Goal: Task Accomplishment & Management: Manage account settings

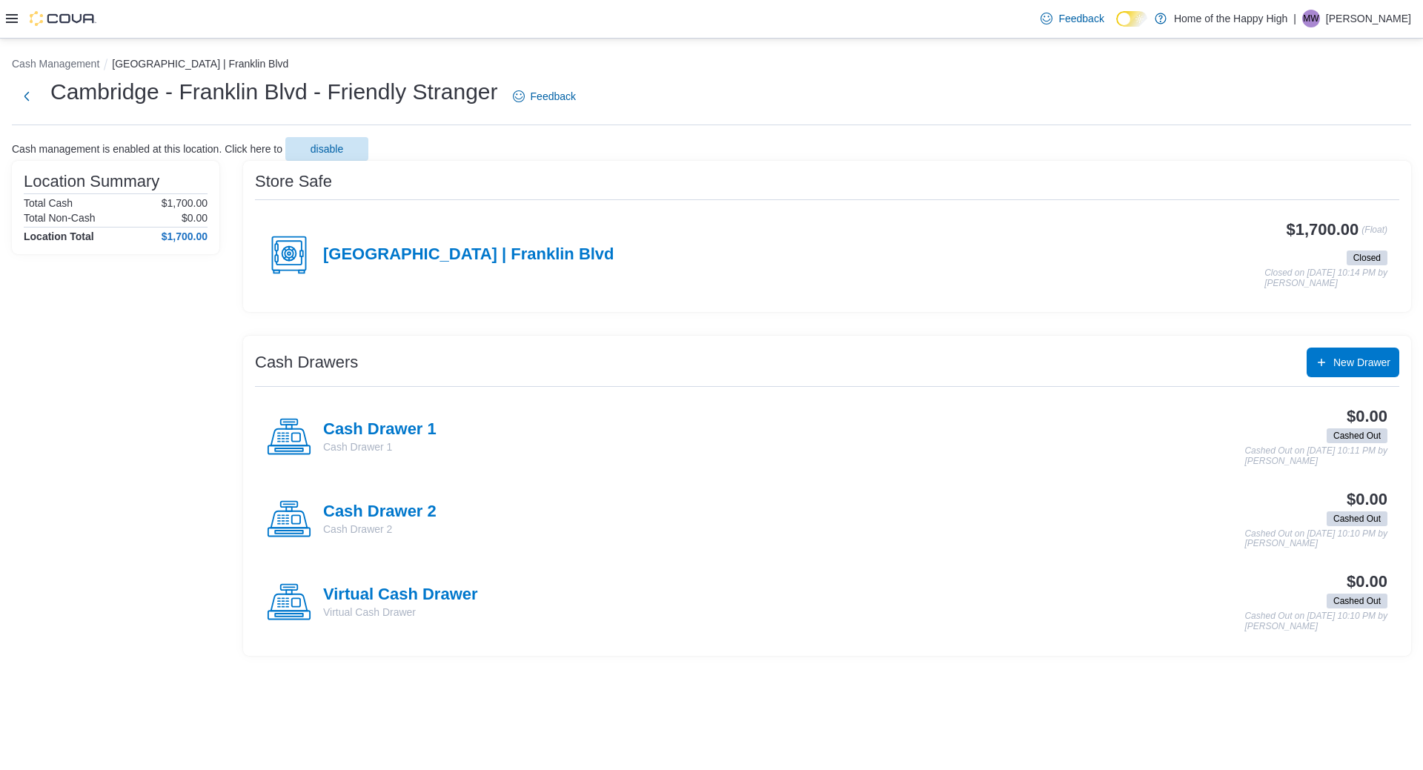
click at [1379, 26] on p "[PERSON_NAME]" at bounding box center [1368, 19] width 85 height 18
click at [1290, 137] on button "Sign Out" at bounding box center [1337, 147] width 136 height 24
